Goal: Contribute content: Contribute content

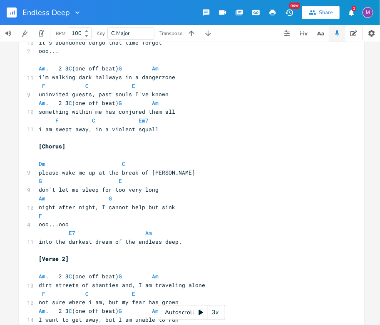
scroll to position [139, 0]
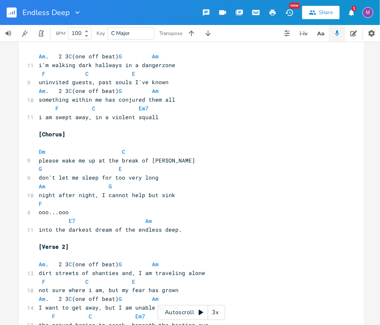
click at [40, 159] on span "please wake me up at the break of [PERSON_NAME]" at bounding box center [117, 159] width 156 height 7
type textarea "P"
click at [39, 179] on span "don't let me sleep for too very long" at bounding box center [99, 177] width 120 height 7
type textarea "D"
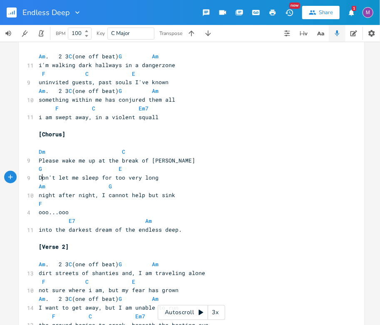
scroll to position [0, 3]
click at [40, 196] on span "night after night, I cannot help but sink" at bounding box center [107, 194] width 136 height 7
type textarea "N"
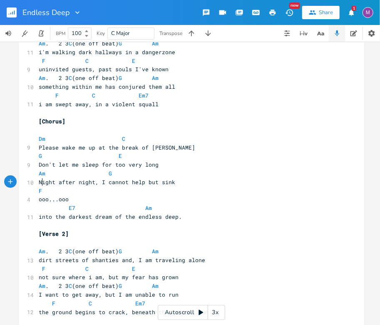
scroll to position [157, 0]
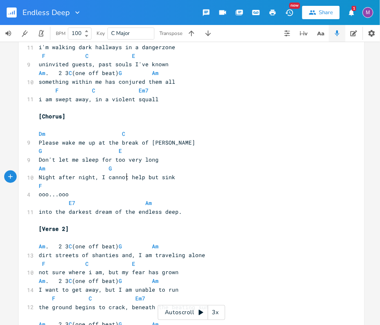
click at [123, 180] on span "Night after night, I cannot help but sink" at bounding box center [107, 176] width 136 height 7
type textarea "'t"
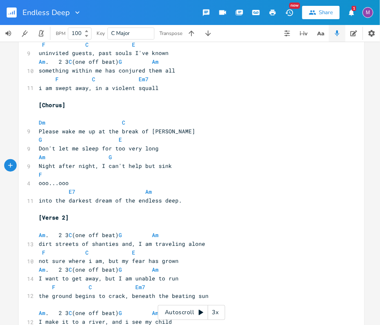
scroll to position [233, 0]
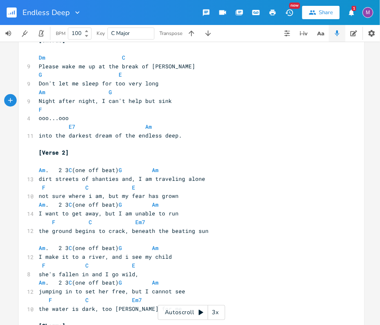
click at [40, 181] on span "dirt streets of shanties and, I am traveling alone" at bounding box center [122, 178] width 166 height 7
type textarea "D"
click at [89, 180] on span "Dirt streets of shanties and, I am traveling alone" at bounding box center [122, 178] width 166 height 7
type textarea ","
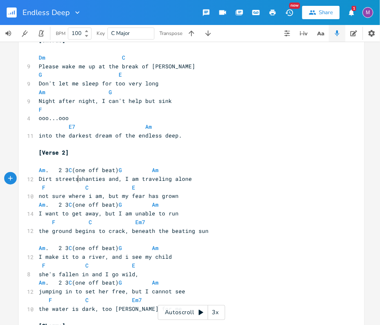
scroll to position [0, 1]
click at [122, 182] on pre "Dirt streets,shanties and, I am traveling alone" at bounding box center [187, 178] width 300 height 9
type textarea ", and"
click at [40, 197] on span "not sure where i am, but my fear has grown" at bounding box center [109, 195] width 140 height 7
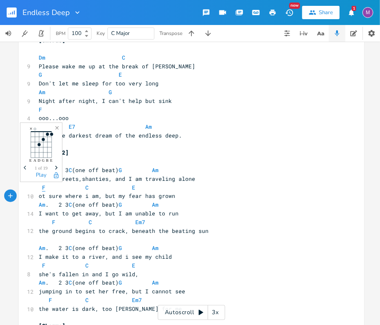
type textarea "N"
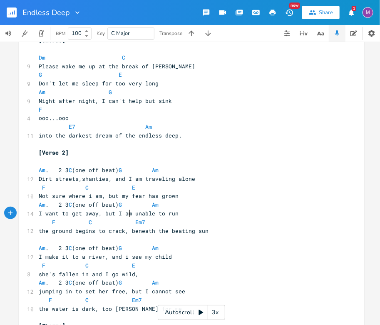
click at [129, 216] on span "I want to get away, but I am unable to run" at bounding box center [109, 212] width 140 height 7
type textarea "'m"
click at [124, 232] on span "the ground begins to crack, beneath the beating sun" at bounding box center [124, 230] width 170 height 7
click at [39, 231] on span "the ground begins to crack beneath the beating sun" at bounding box center [122, 230] width 166 height 7
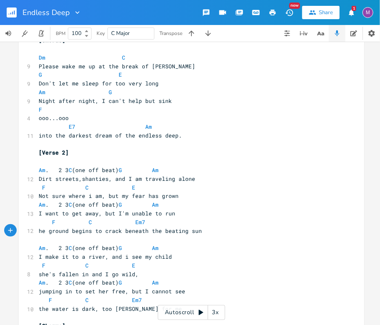
type textarea "T"
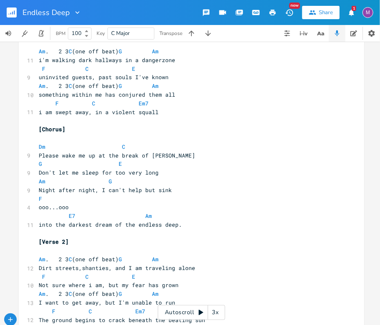
scroll to position [0, 0]
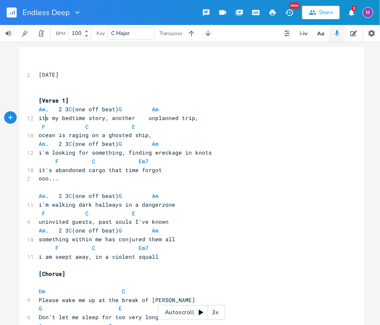
click at [44, 119] on span "its my bedtime story, another unplanned trip," at bounding box center [119, 117] width 160 height 7
type textarea "'"
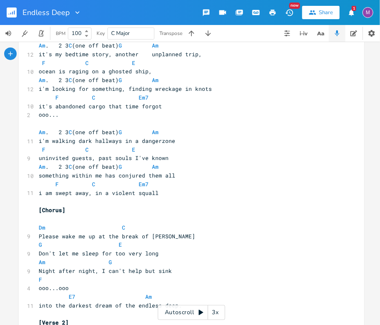
scroll to position [65, 0]
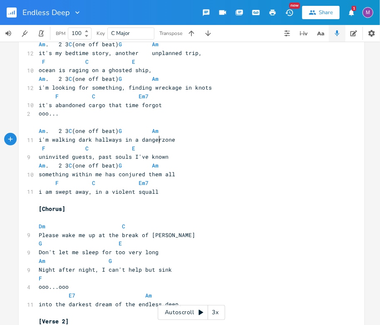
click at [155, 142] on span "i'm walking dark hallways in a dangerzone" at bounding box center [107, 139] width 136 height 7
click at [45, 192] on span "i am swept away, in a violent squall" at bounding box center [99, 191] width 120 height 7
type textarea "I'm"
click at [39, 175] on span "something within me has conjured them all" at bounding box center [107, 173] width 136 height 7
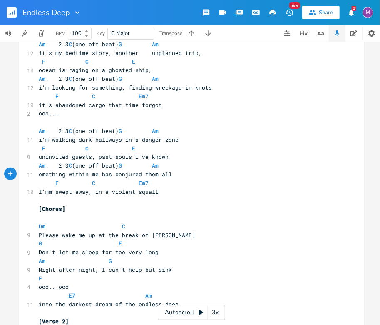
type textarea "S"
click at [40, 158] on span "uninvited guests, past souls I've known" at bounding box center [104, 156] width 130 height 7
type textarea "U"
click at [40, 139] on span "i'm walking dark hallways in a danger zone" at bounding box center [109, 139] width 140 height 7
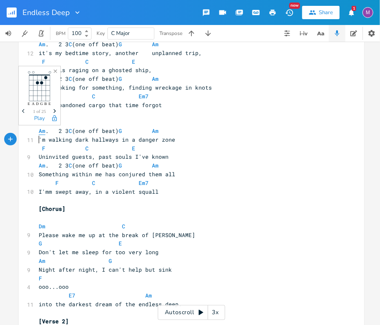
type textarea "I"
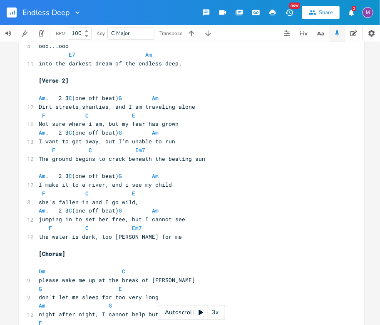
scroll to position [308, 0]
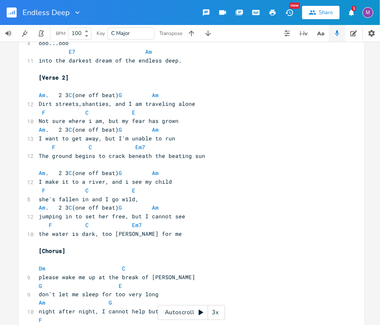
click at [162, 217] on span "jumping in to set her free, but I cannot see" at bounding box center [112, 215] width 146 height 7
type textarea "n'"
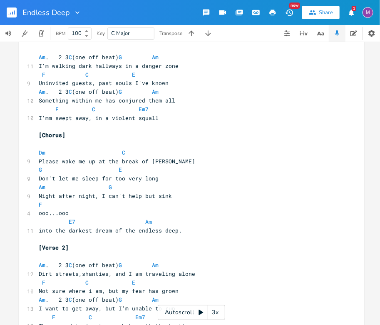
scroll to position [0, 0]
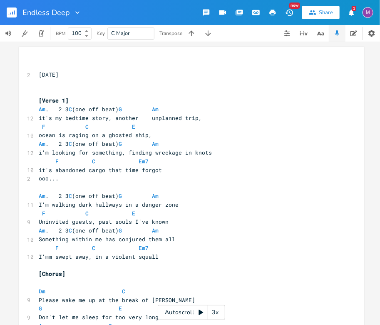
click at [145, 118] on span "it's my bedtime story, another unplanned trip," at bounding box center [120, 117] width 163 height 7
type textarea "\\"
click at [39, 155] on span "i'm looking for something, finding wreckage in knots" at bounding box center [125, 152] width 173 height 7
type textarea "I"
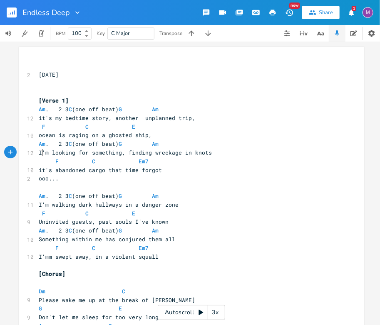
scroll to position [0, 1]
click at [40, 171] on span "it's abandoned cargo that time forgot" at bounding box center [100, 169] width 123 height 7
type textarea "I"
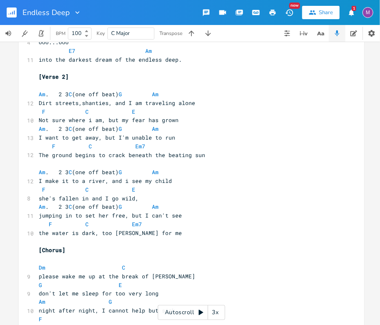
scroll to position [310, 0]
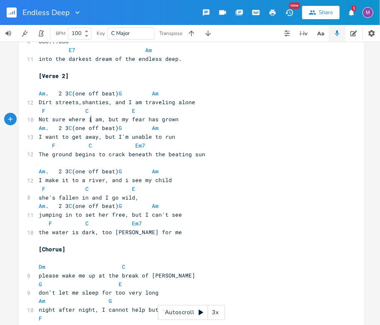
click at [88, 122] on span "Not sure where i am, but my fear has grown" at bounding box center [109, 118] width 140 height 7
type textarea "I"
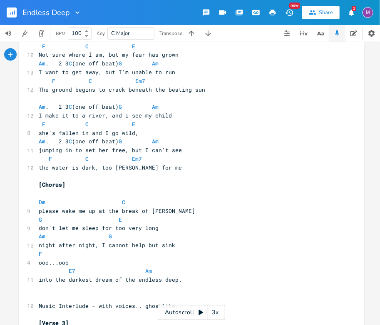
scroll to position [377, 0]
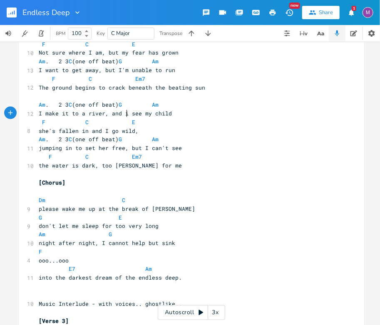
click at [124, 114] on span "I make it to a river, and i see my child" at bounding box center [105, 112] width 133 height 7
click at [76, 131] on span "she's fallen in and I go wild," at bounding box center [89, 130] width 100 height 7
type textarea "stuggling to breah"
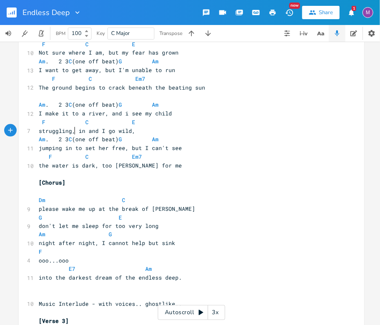
type textarea "struggling,"
type textarea "d"
type textarea "drownin"
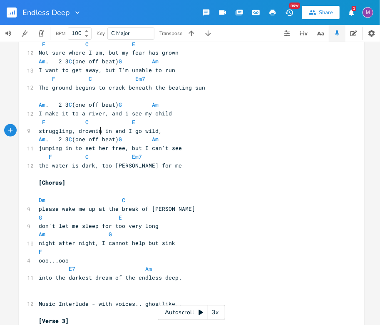
scroll to position [0, 20]
click at [123, 133] on span "struggling, drownin in and I go wild," at bounding box center [100, 130] width 123 height 7
type textarea ","
type textarea "g,"
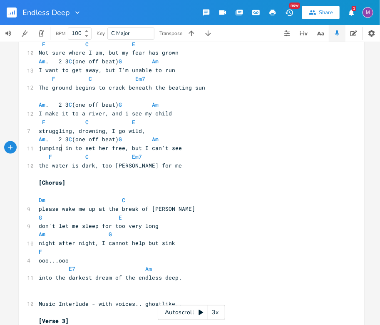
click at [59, 149] on span "jumping in to set her free, but I can't see" at bounding box center [110, 147] width 143 height 7
type textarea "d"
type textarea "diving"
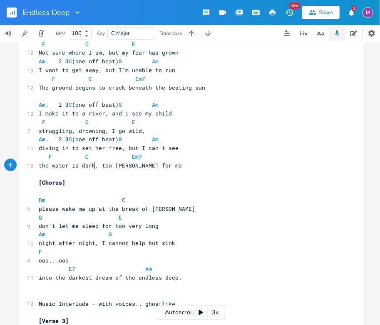
click at [90, 166] on span "the water is dark, too [PERSON_NAME] for me" at bounding box center [110, 164] width 143 height 7
type textarea "e dark com"
type textarea "msumes,"
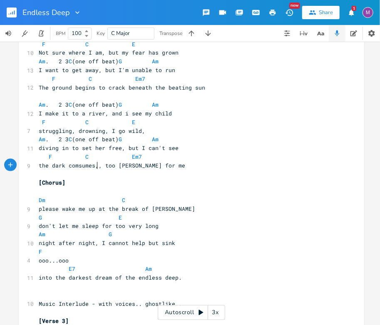
scroll to position [0, 21]
click at [91, 166] on span "the dark comsumes, too [PERSON_NAME] for me" at bounding box center [110, 164] width 143 height 7
type textarea "he dra"
type textarea "ark"
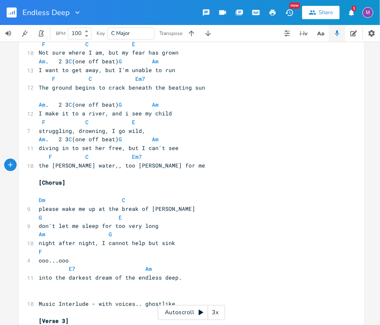
type textarea "[PERSON_NAME] water,"
click at [146, 166] on span "the [PERSON_NAME] water, , too [PERSON_NAME] for me" at bounding box center [124, 164] width 170 height 7
type textarea "wa"
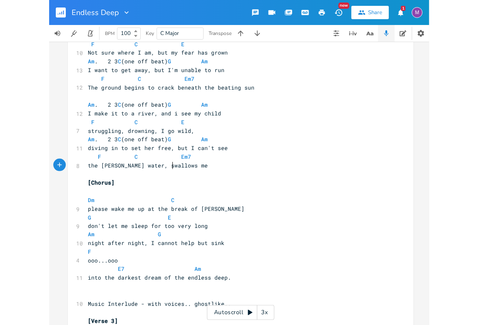
scroll to position [0, 23]
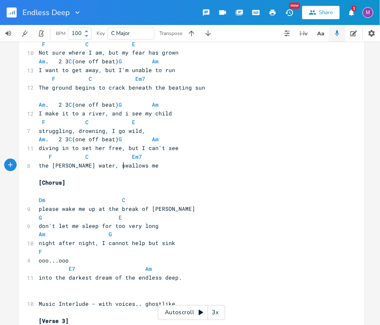
type textarea "swallows"
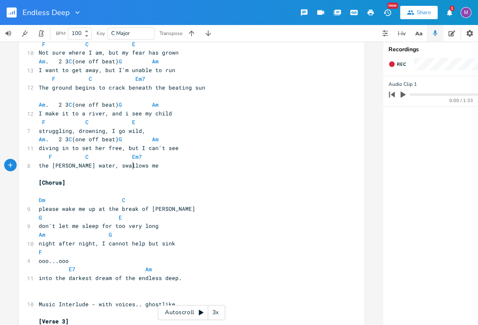
click at [131, 165] on pre "the [PERSON_NAME] water, swallows me" at bounding box center [187, 165] width 300 height 9
type textarea "[PERSON_NAME]"
type textarea "shadows,"
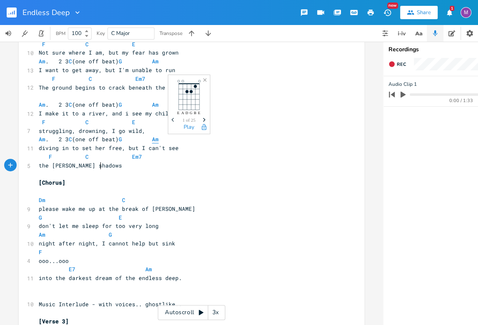
scroll to position [0, 3]
type textarea "s holding me"
click at [96, 164] on span "the [PERSON_NAME] shadows holding me" at bounding box center [99, 164] width 120 height 7
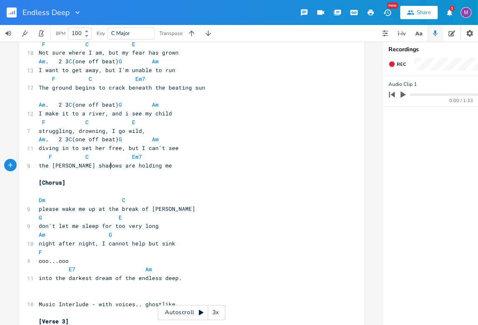
type textarea "are"
click at [94, 168] on span "the [PERSON_NAME] shadows are holding me" at bounding box center [105, 164] width 133 height 7
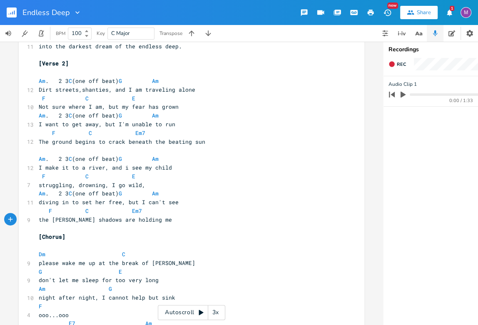
scroll to position [323, 0]
click at [107, 183] on span "struggling, drowning, I go wild," at bounding box center [92, 183] width 107 height 7
type textarea "and"
click at [72, 186] on span "struggling, drowning, and I go wild," at bounding box center [99, 183] width 120 height 7
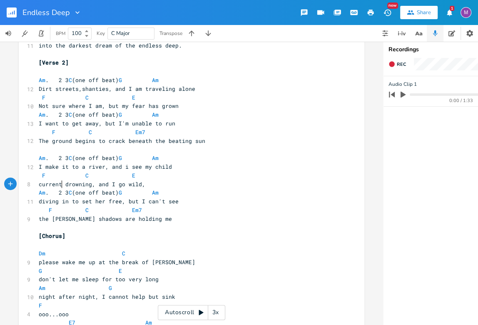
scroll to position [0, 17]
type textarea "currents"
click at [92, 184] on span "currents drowning, and I go wild," at bounding box center [94, 183] width 110 height 7
type textarea "fighting current,"
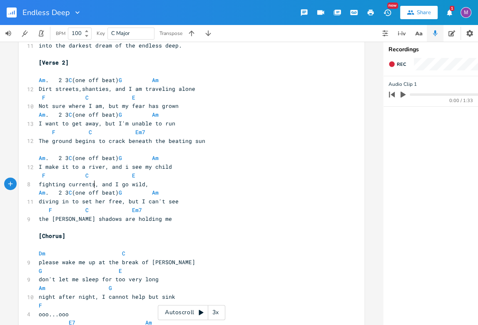
scroll to position [0, 21]
type textarea "currents, do"
type textarea "wo"
type textarea "rowning"
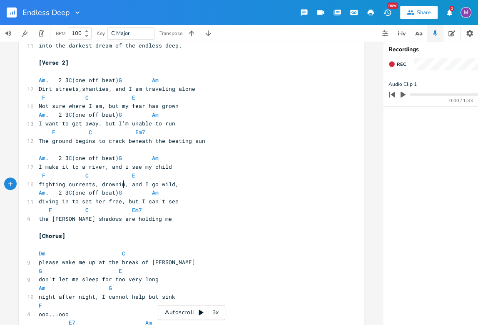
scroll to position [0, 20]
click at [94, 183] on span "fighting currents, drowning, and I go wild," at bounding box center [110, 183] width 143 height 7
click at [69, 183] on span "drowning, and I go wild," at bounding box center [79, 183] width 80 height 7
click at [39, 184] on span "drowning and I go wild," at bounding box center [77, 183] width 77 height 7
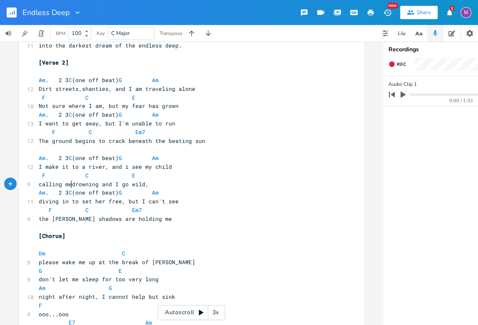
type textarea "calling me"
type textarea ","
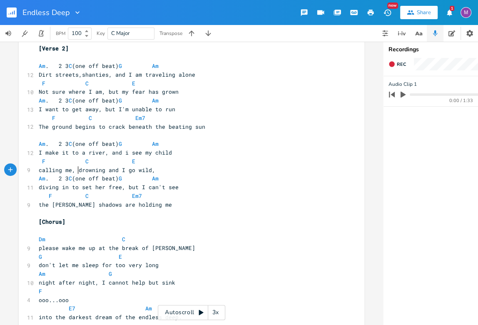
scroll to position [353, 0]
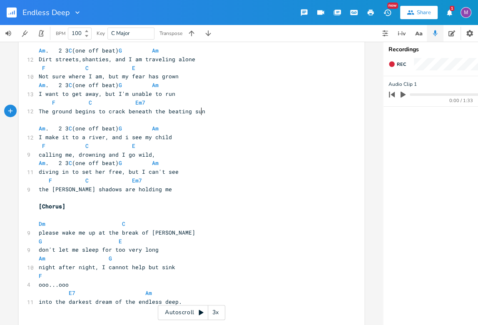
click at [203, 113] on pre "The ground begins to crack beneath the beating sun" at bounding box center [187, 111] width 300 height 9
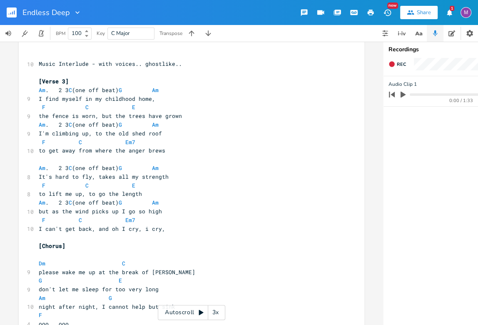
scroll to position [634, 0]
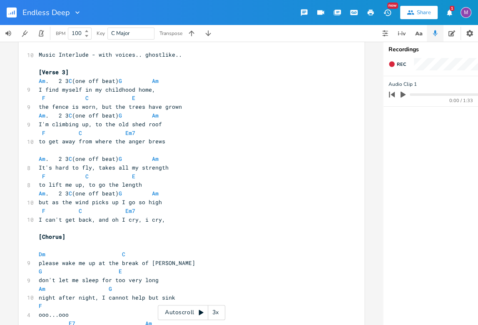
click at [39, 109] on span "the fence is worn, but the trees have grown" at bounding box center [110, 106] width 143 height 7
type textarea "T"
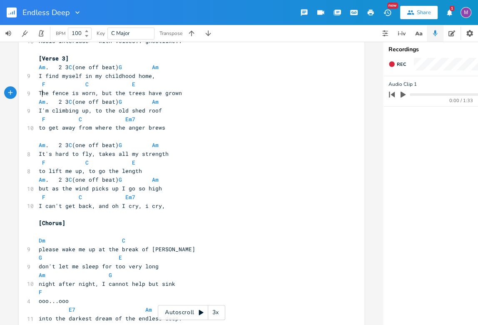
scroll to position [653, 0]
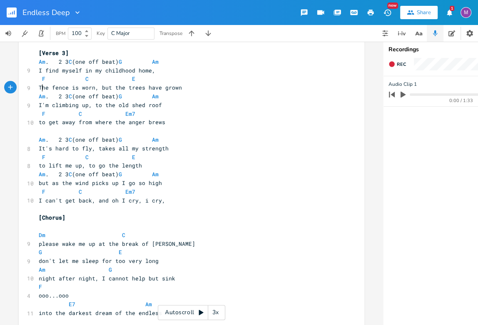
click at [40, 241] on span "please wake me up at the break of [PERSON_NAME]" at bounding box center [117, 243] width 156 height 7
type textarea "P"
click at [39, 261] on span "don't let me sleep for too very long" at bounding box center [99, 260] width 120 height 7
type textarea "D"
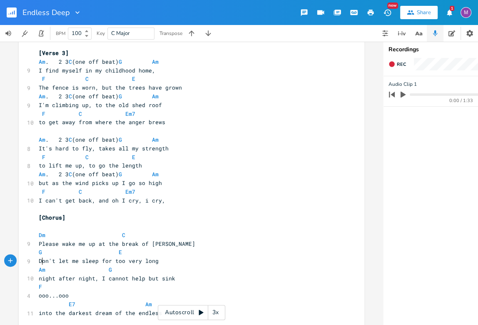
scroll to position [0, 3]
click at [39, 279] on span "night after night, I cannot help but sink" at bounding box center [107, 277] width 136 height 7
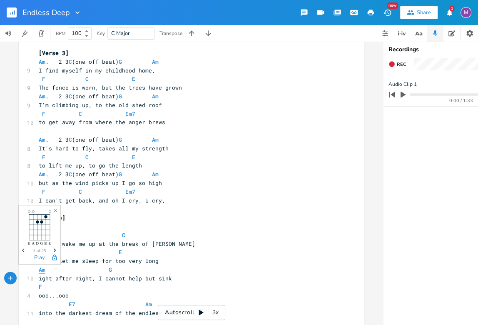
type textarea "N"
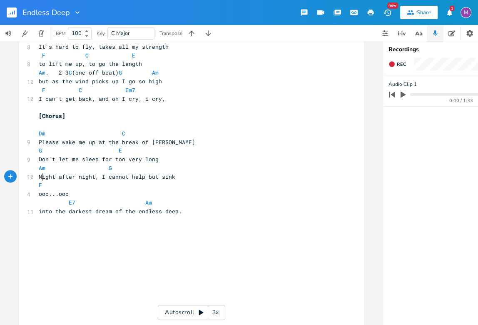
scroll to position [756, 0]
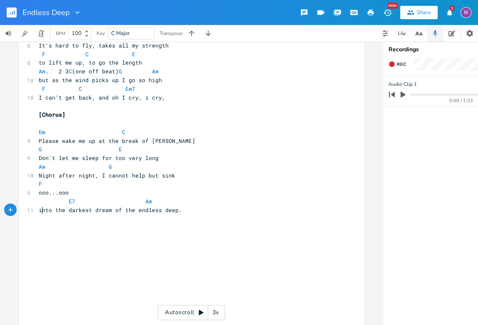
click at [39, 212] on span "into the darkest dream of the endless deep." at bounding box center [110, 209] width 143 height 7
click at [107, 209] on span "into the darkest dream of the endless deep." at bounding box center [110, 209] width 143 height 7
type textarea "s"
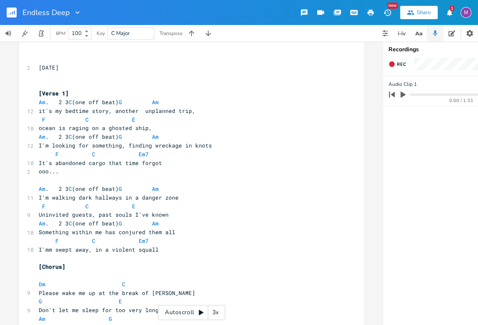
scroll to position [0, 0]
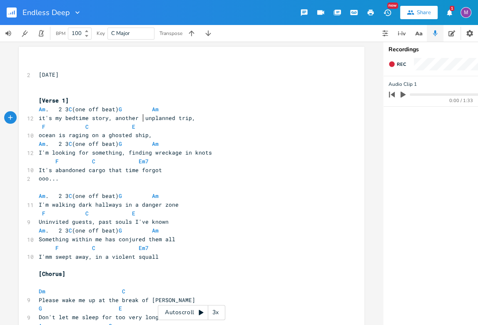
click at [139, 119] on span "it's my bedtime story, another unplanned trip," at bounding box center [117, 117] width 156 height 7
click at [39, 117] on span "it's my bedtime story, another unplanned trip," at bounding box center [115, 117] width 153 height 7
type textarea "I"
click at [39, 134] on span "ocean is raging on a ghosted ship," at bounding box center [95, 134] width 113 height 7
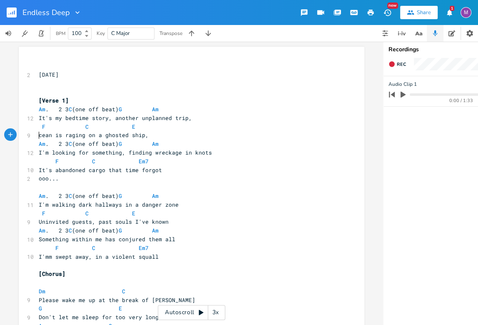
type textarea "O"
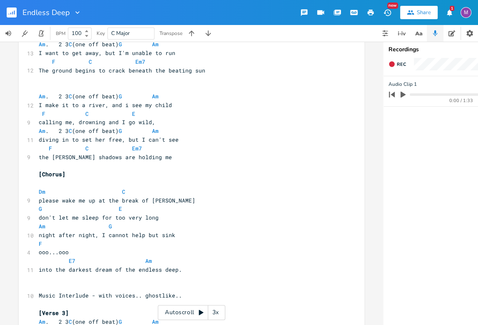
scroll to position [399, 0]
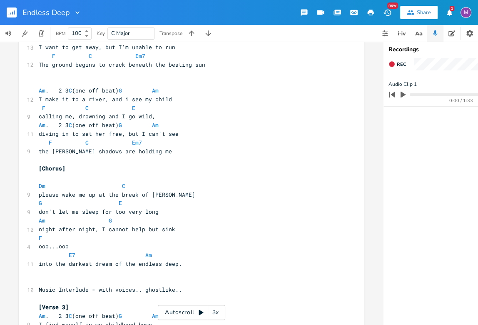
click at [40, 134] on span "diving in to set her free, but I can't see" at bounding box center [109, 133] width 140 height 7
type textarea "D"
click at [37, 119] on pre "calling me, drowning and I go wild," at bounding box center [187, 116] width 300 height 9
type textarea "She's"
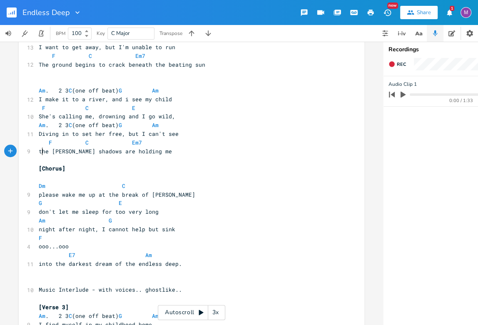
click at [40, 151] on span "the [PERSON_NAME] shadows are holding me" at bounding box center [105, 150] width 133 height 7
type textarea "T"
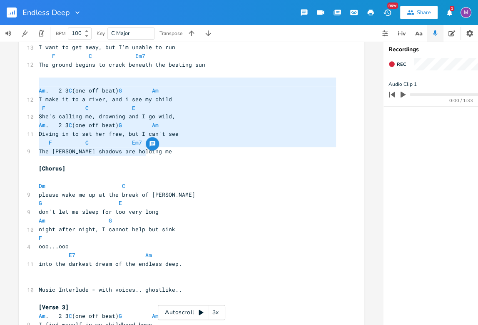
drag, startPoint x: 149, startPoint y: 154, endPoint x: 37, endPoint y: 86, distance: 131.3
click at [37, 86] on div "​ [DATE] ​ ​ [Verse 1] Am . 2 3 C (one off beat) G Am 12 It's my bedtime story,…" at bounding box center [187, 259] width 300 height 1194
type textarea "Am. 2 3 C (one off beat)G Am I make it to a river, and i see my child F C E She…"
click at [72, 149] on span "The [PERSON_NAME] shadows are holding me" at bounding box center [105, 150] width 133 height 7
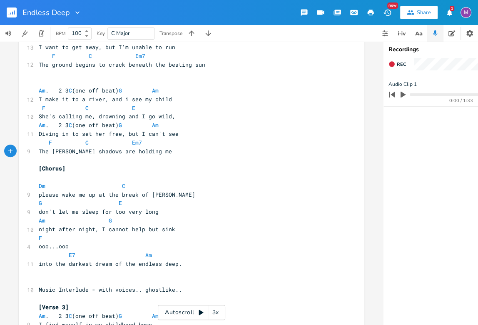
click at [136, 102] on span "I make it to a river, and i see my child" at bounding box center [105, 98] width 133 height 7
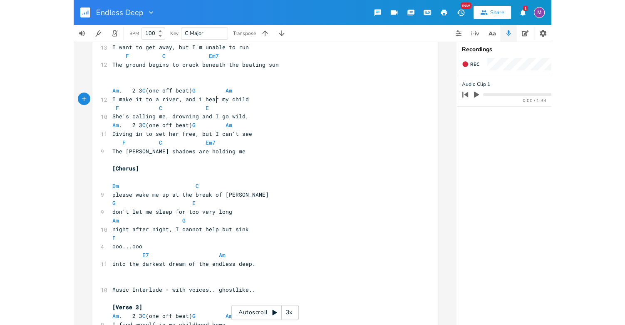
scroll to position [0, 10]
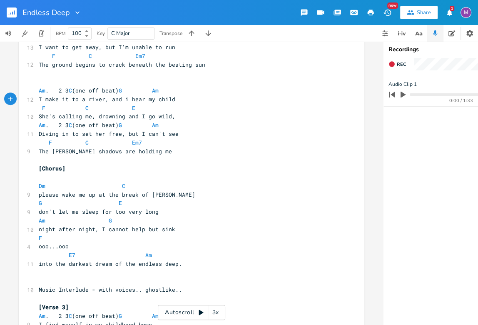
type textarea "hear"
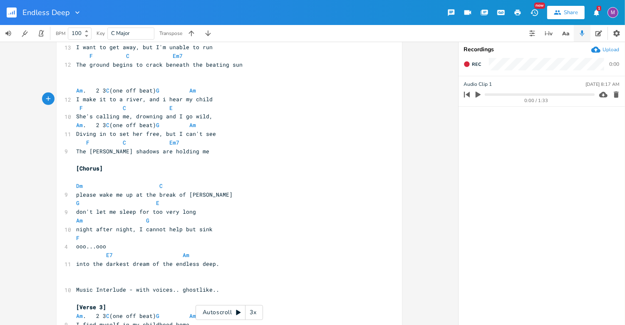
click at [77, 196] on span "please wake me up at the break of [PERSON_NAME]" at bounding box center [155, 194] width 156 height 7
type textarea "P"
click at [77, 211] on span "don't let me sleep for too very long" at bounding box center [137, 211] width 120 height 7
type textarea "D"
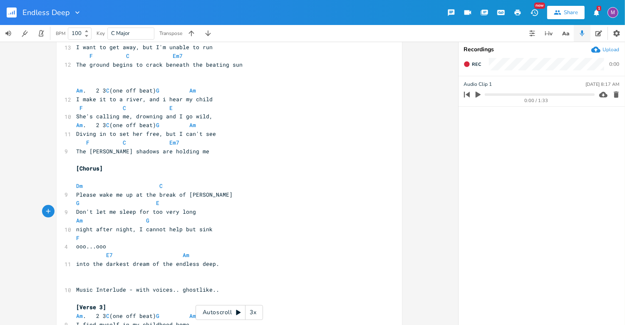
scroll to position [410, 0]
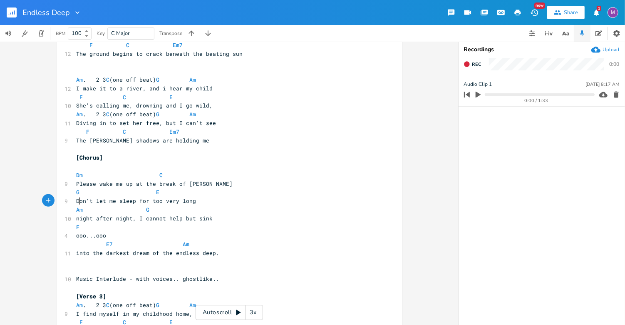
click at [77, 220] on span "night after night, I cannot help but sink" at bounding box center [145, 217] width 136 height 7
type textarea "N"
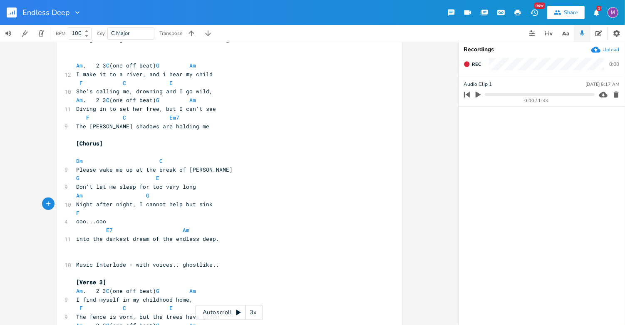
scroll to position [427, 0]
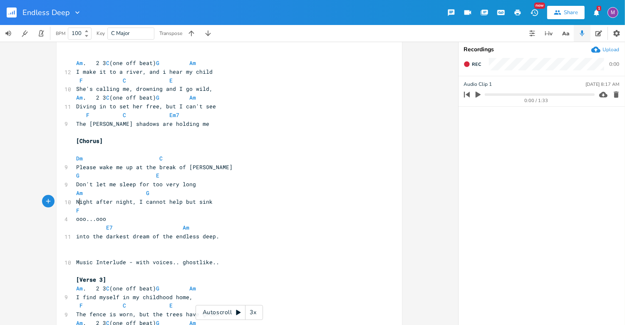
click at [77, 237] on span "into the darkest dream of the endless deep." at bounding box center [148, 235] width 143 height 7
type textarea "I"
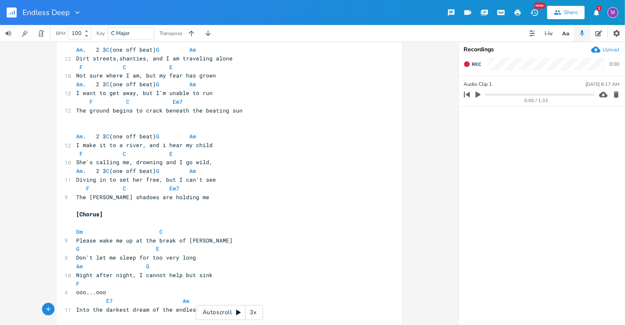
scroll to position [355, 0]
click at [161, 145] on span "I make it to a river, and i hear my child" at bounding box center [145, 143] width 136 height 7
type textarea "I"
click at [158, 161] on span "She's calling me, drowning and I go wild," at bounding box center [145, 160] width 136 height 7
type textarea ","
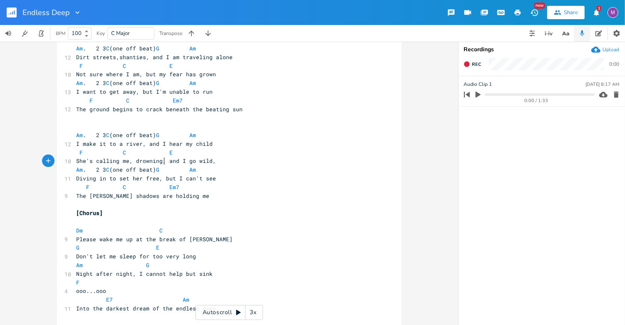
scroll to position [0, 1]
click at [174, 163] on span "She's calling me, drowning, and I go wild," at bounding box center [147, 160] width 140 height 7
type textarea "'n"
click at [103, 196] on span "The [PERSON_NAME] shadows are holding me" at bounding box center [143, 195] width 133 height 7
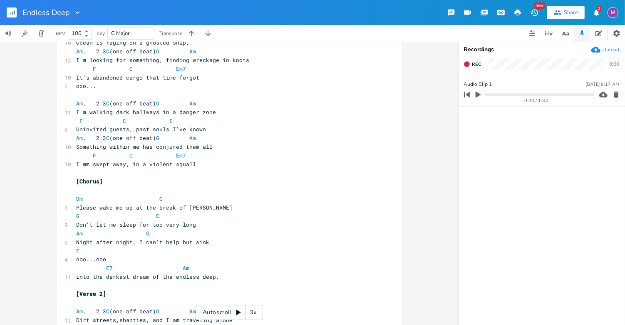
scroll to position [107, 0]
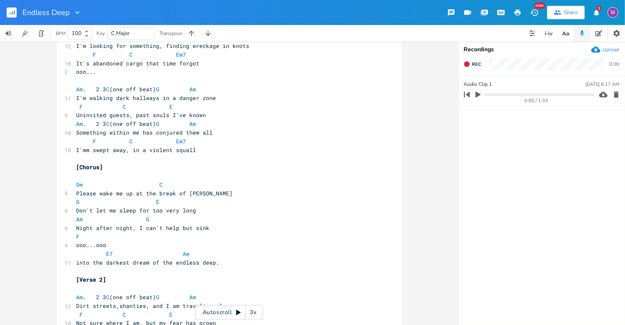
click at [480, 94] on icon "button" at bounding box center [478, 95] width 5 height 6
click at [503, 94] on progress at bounding box center [539, 94] width 109 height 2
click at [533, 94] on progress at bounding box center [539, 94] width 109 height 2
click at [479, 93] on icon "button" at bounding box center [478, 94] width 7 height 7
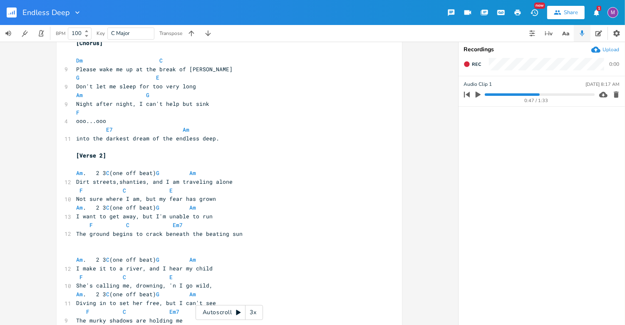
scroll to position [239, 0]
